Goal: Information Seeking & Learning: Understand process/instructions

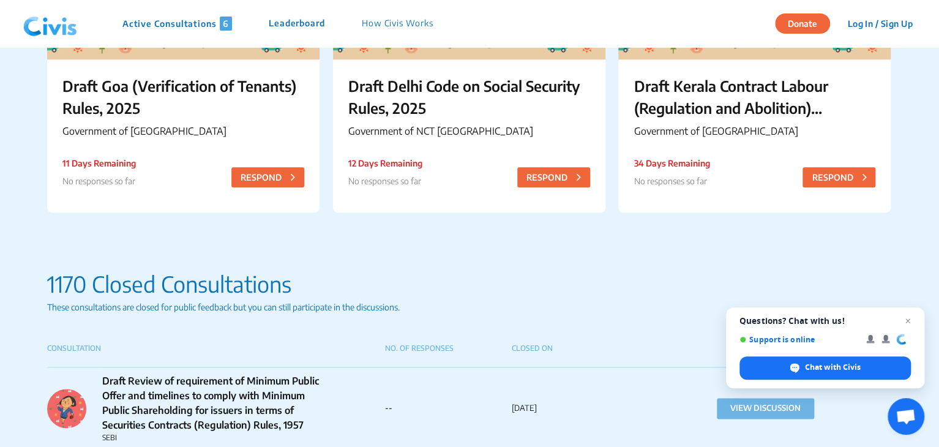
scroll to position [551, 0]
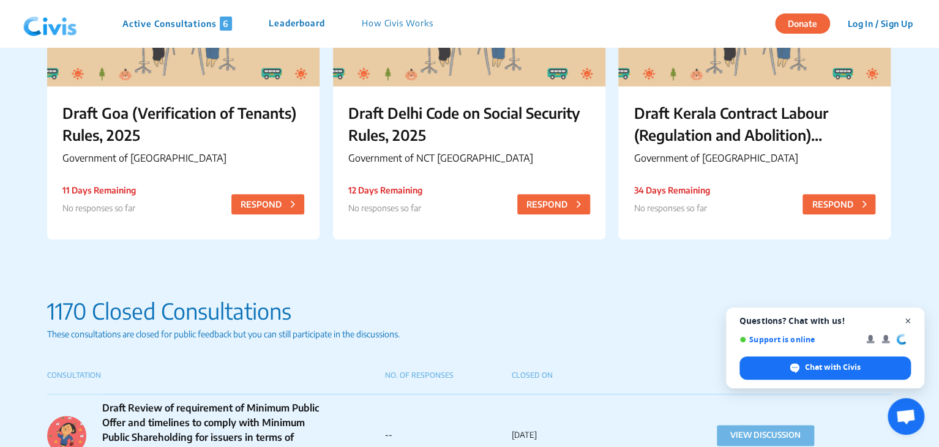
click at [909, 325] on span "Close chat" at bounding box center [908, 320] width 15 height 15
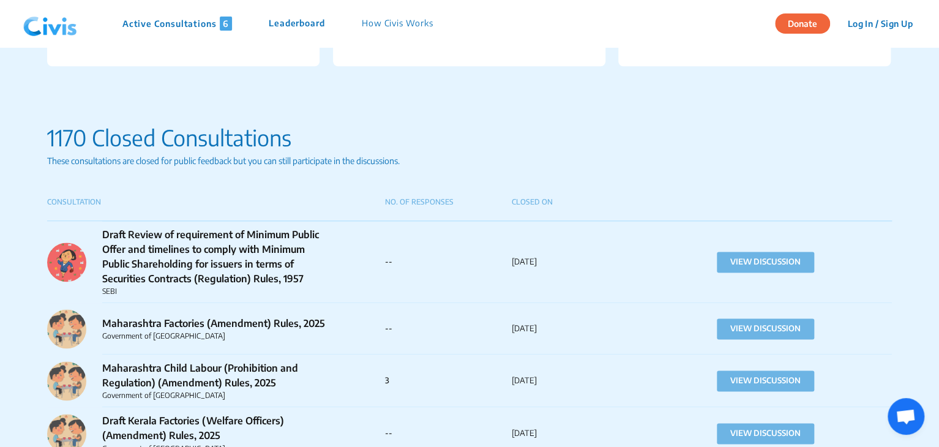
scroll to position [796, 0]
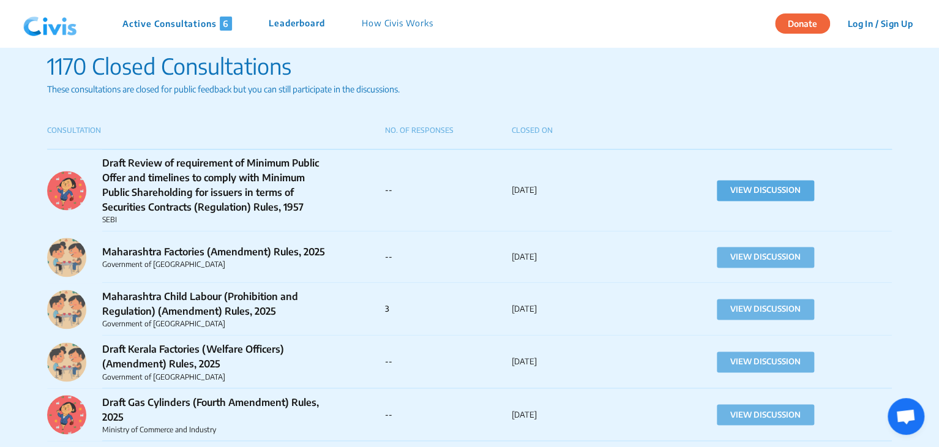
click at [768, 189] on button "VIEW DISCUSSION" at bounding box center [765, 190] width 97 height 21
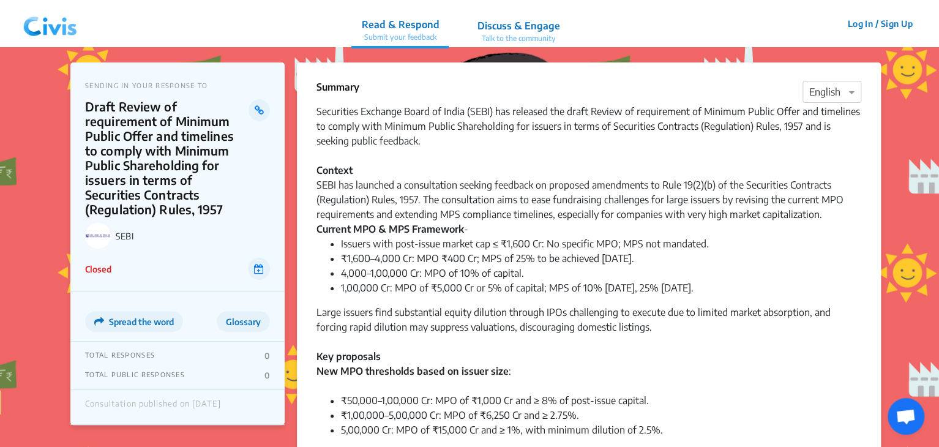
click at [492, 28] on p "Discuss & Engage" at bounding box center [518, 25] width 83 height 15
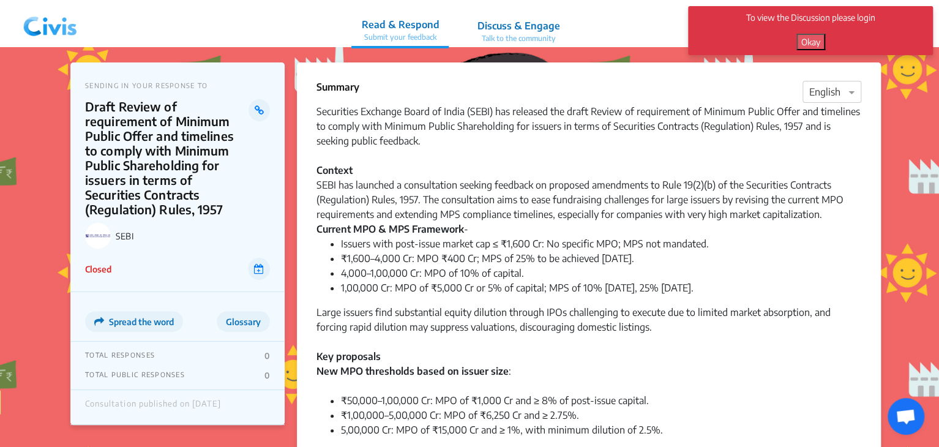
click at [811, 41] on button "Okay" at bounding box center [811, 42] width 29 height 17
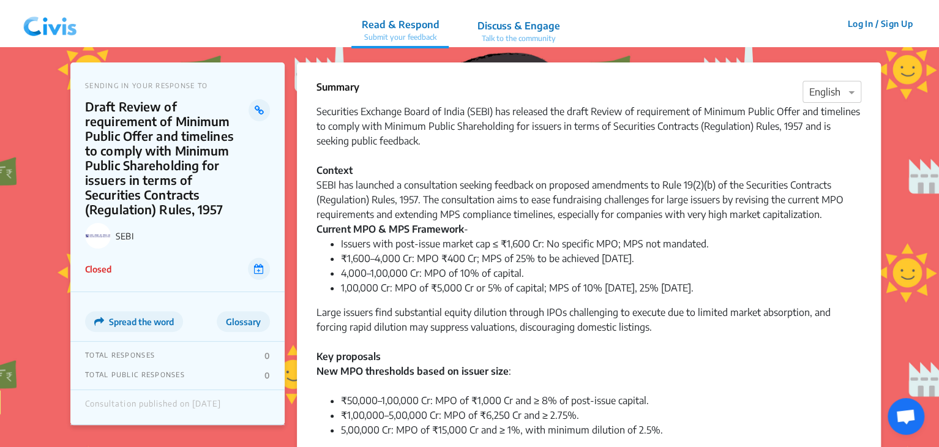
click at [49, 32] on img at bounding box center [50, 24] width 64 height 37
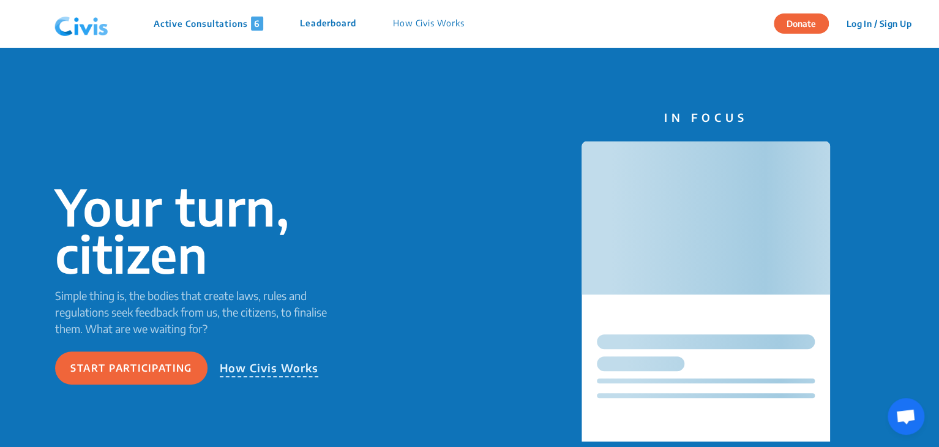
click at [405, 19] on p "How Civis Works" at bounding box center [429, 24] width 72 height 14
click at [429, 18] on p "How Civis Works" at bounding box center [429, 24] width 72 height 14
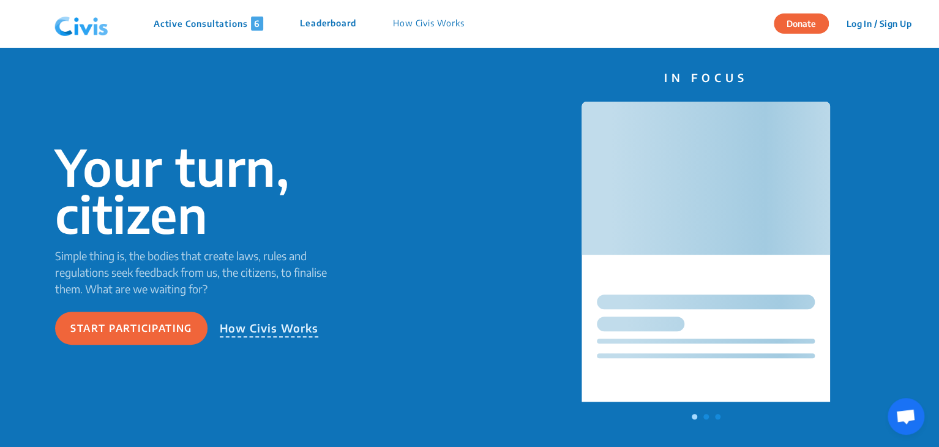
scroll to position [61, 0]
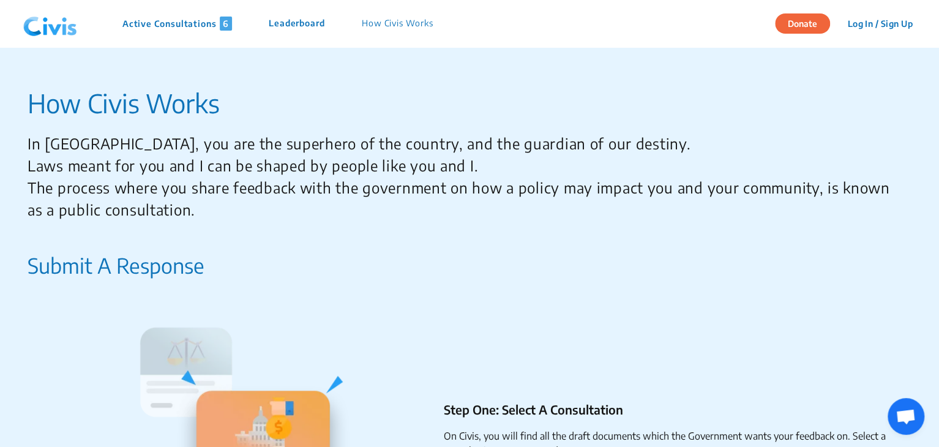
click at [309, 137] on p "In [GEOGRAPHIC_DATA], you are the superhero of the country, and the guardian of…" at bounding box center [465, 176] width 875 height 88
drag, startPoint x: 343, startPoint y: 146, endPoint x: 511, endPoint y: 172, distance: 169.8
click at [511, 172] on p "In [GEOGRAPHIC_DATA], you are the superhero of the country, and the guardian of…" at bounding box center [465, 176] width 875 height 88
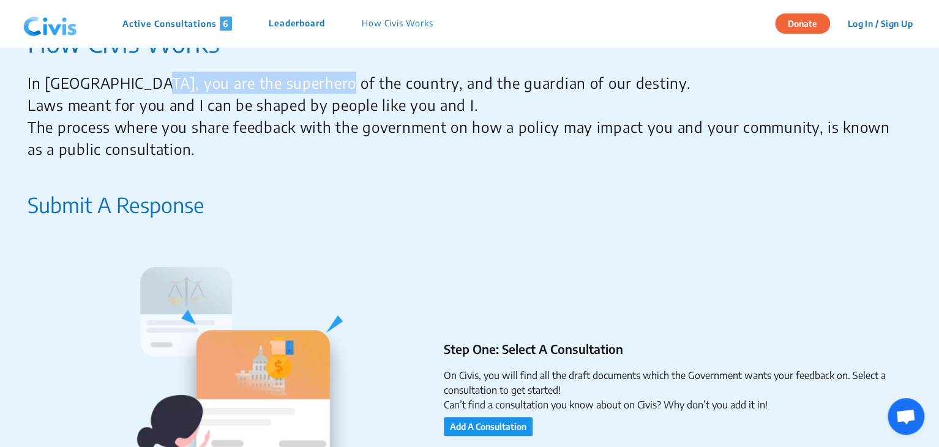
scroll to position [61, 0]
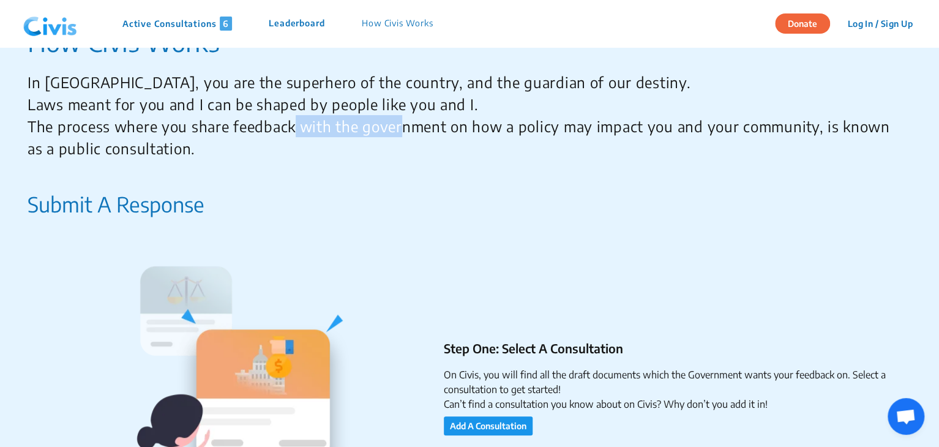
drag, startPoint x: 283, startPoint y: 120, endPoint x: 388, endPoint y: 126, distance: 105.5
click at [393, 121] on p "In [GEOGRAPHIC_DATA], you are the superhero of the country, and the guardian of…" at bounding box center [465, 115] width 875 height 88
click at [501, 126] on p "In [GEOGRAPHIC_DATA], you are the superhero of the country, and the guardian of…" at bounding box center [465, 115] width 875 height 88
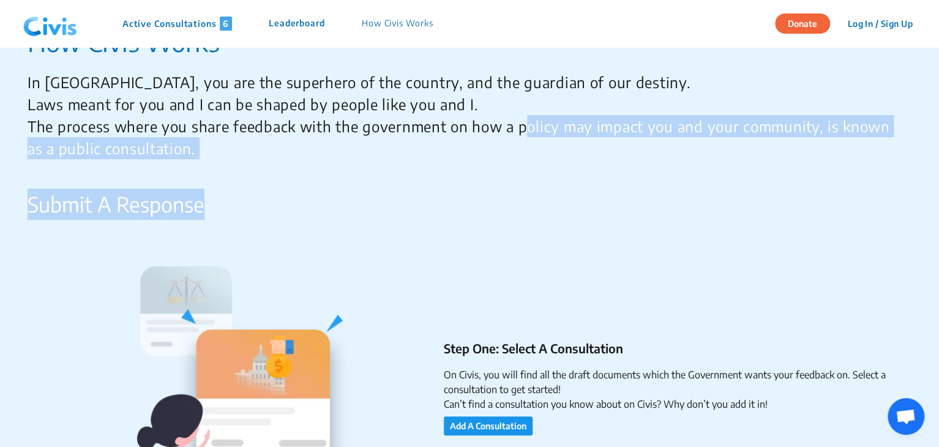
drag, startPoint x: 516, startPoint y: 126, endPoint x: 628, endPoint y: 170, distance: 120.4
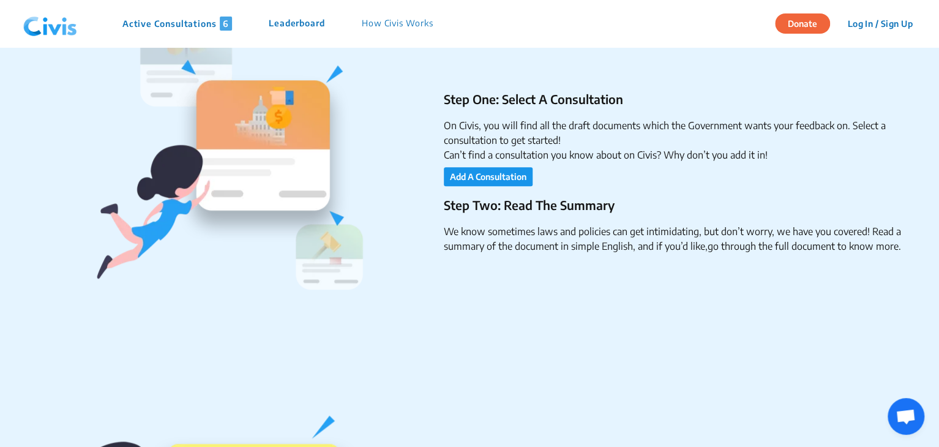
scroll to position [367, 0]
